Goal: Task Accomplishment & Management: Manage account settings

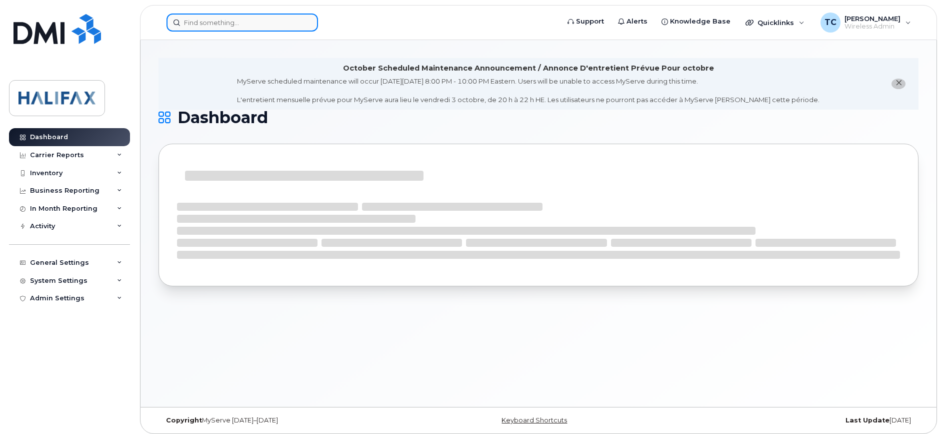
click at [294, 22] on input at bounding box center [243, 23] width 152 height 18
paste input "[PHONE_NUMBER]"
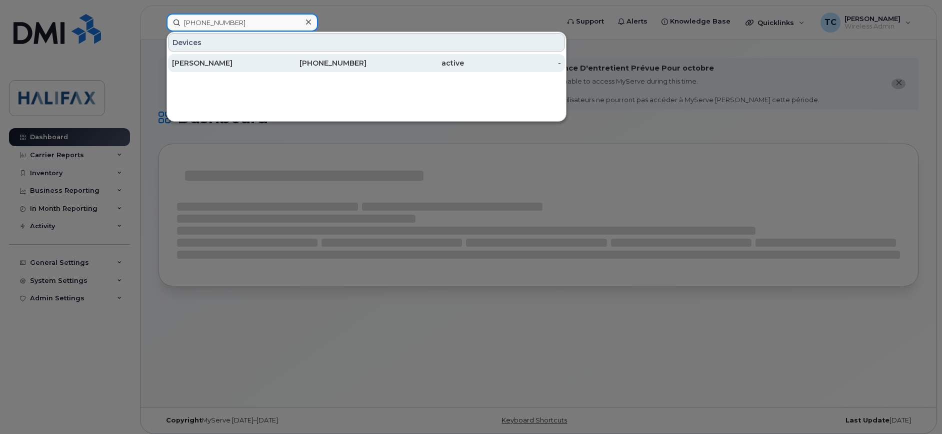
type input "(902) 497-0946"
drag, startPoint x: 209, startPoint y: 64, endPoint x: 245, endPoint y: 63, distance: 35.5
click at [209, 64] on div "[PERSON_NAME]" at bounding box center [221, 63] width 98 height 10
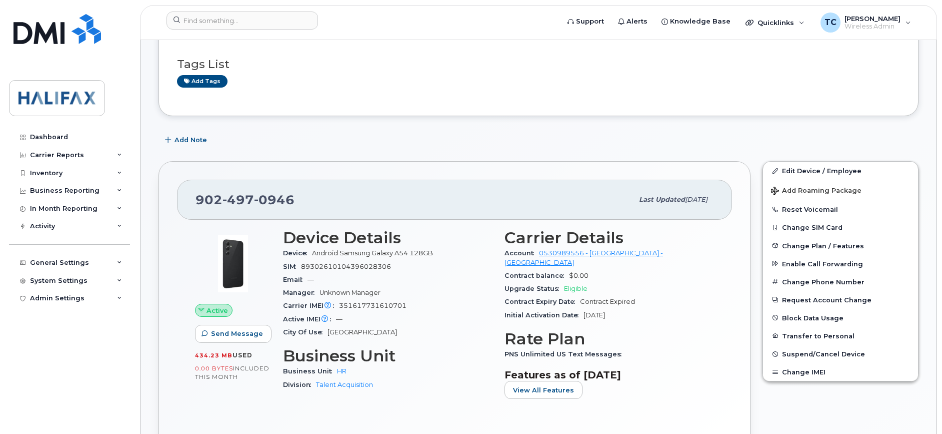
scroll to position [250, 0]
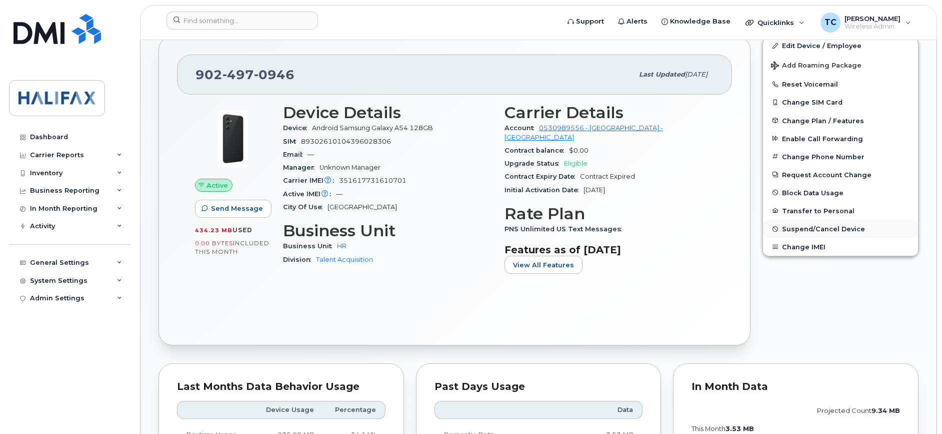
click at [804, 228] on span "Suspend/Cancel Device" at bounding box center [823, 229] width 83 height 8
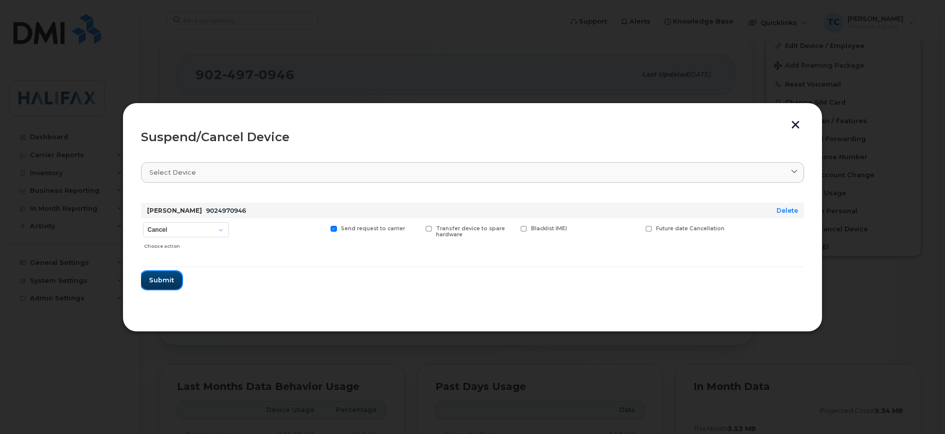
drag, startPoint x: 165, startPoint y: 279, endPoint x: 175, endPoint y: 276, distance: 10.0
click at [165, 279] on span "Submit" at bounding box center [161, 280] width 25 height 10
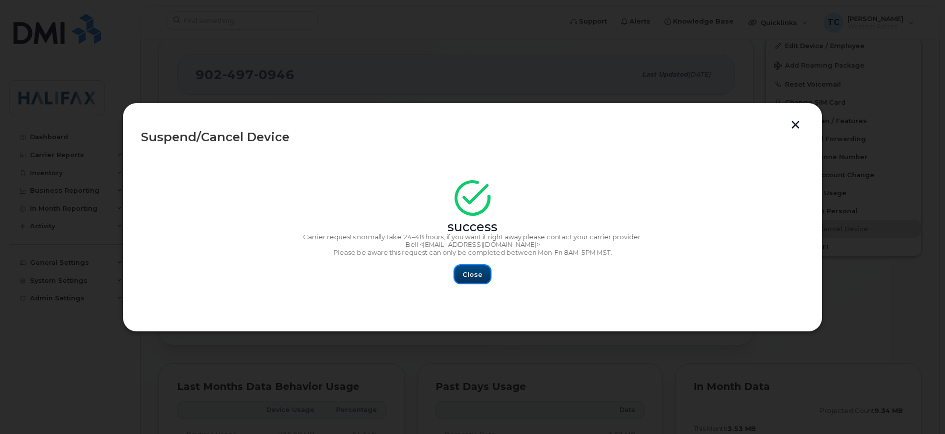
click at [470, 268] on button "Close" at bounding box center [473, 274] width 36 height 18
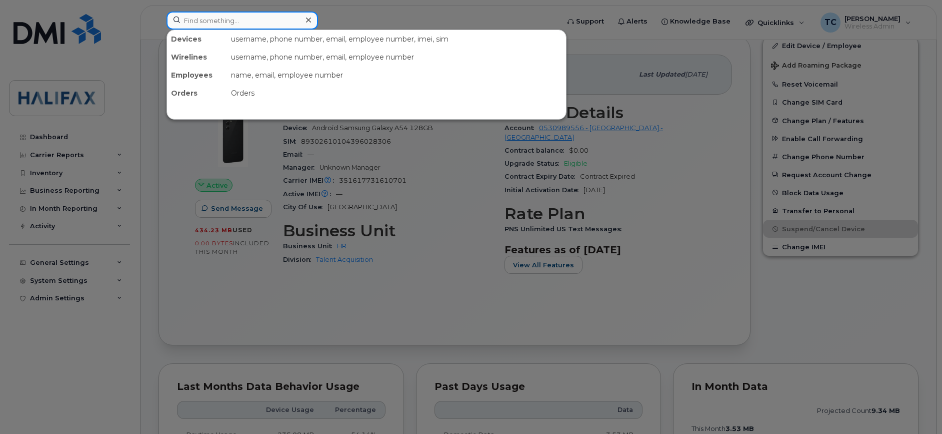
click at [264, 19] on input at bounding box center [243, 21] width 152 height 18
paste input "(902) 497-0946"
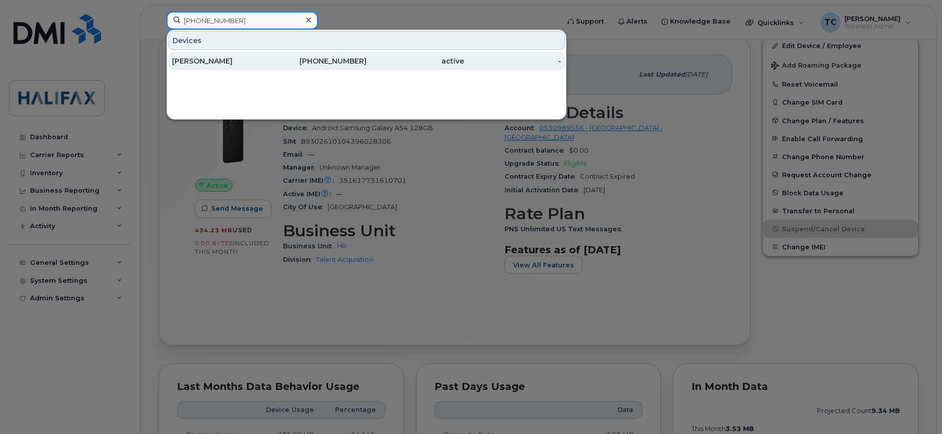
type input "(902) 497-0946"
click at [204, 58] on div "[PERSON_NAME]" at bounding box center [221, 61] width 98 height 10
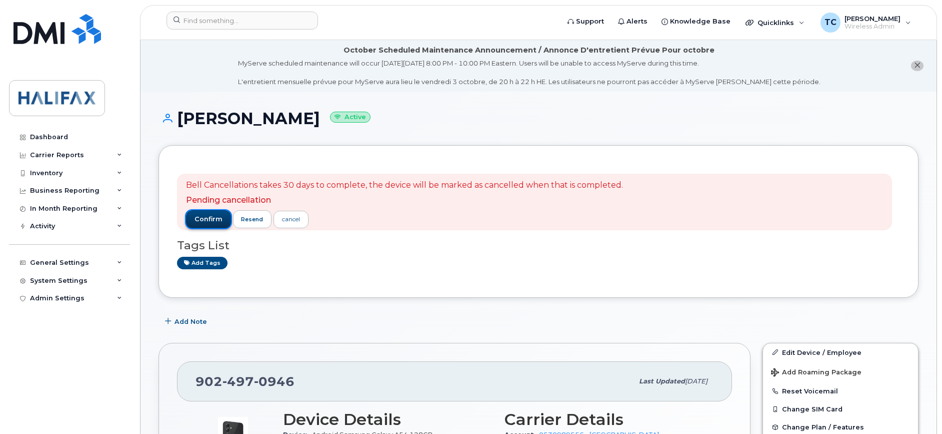
click at [207, 216] on span "confirm" at bounding box center [209, 219] width 28 height 9
